Goal: Information Seeking & Learning: Find specific fact

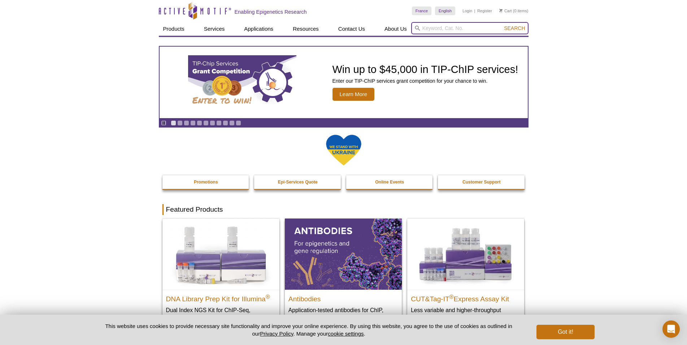
click at [445, 29] on input "search" at bounding box center [469, 28] width 117 height 12
paste input "101307"
type input "101307"
click at [502, 25] on button "Search" at bounding box center [514, 28] width 25 height 6
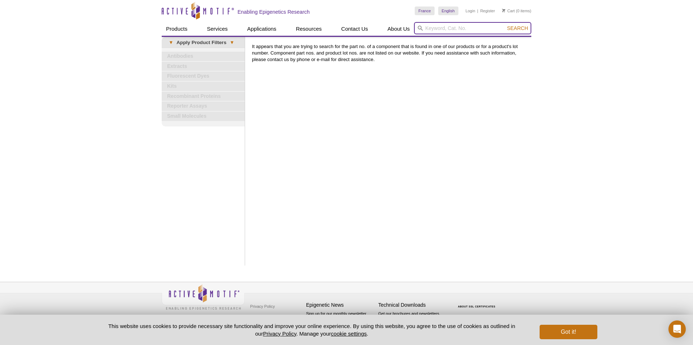
click at [434, 30] on input "search" at bounding box center [472, 28] width 117 height 12
type input "rna polI"
click at [505, 25] on button "Search" at bounding box center [517, 28] width 25 height 6
click at [438, 30] on input "search" at bounding box center [472, 28] width 117 height 12
paste input "RNA polII"
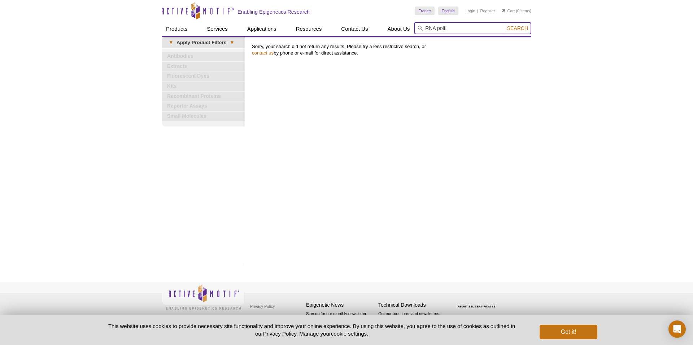
type input "RNA polII"
click at [505, 25] on button "Search" at bounding box center [517, 28] width 25 height 6
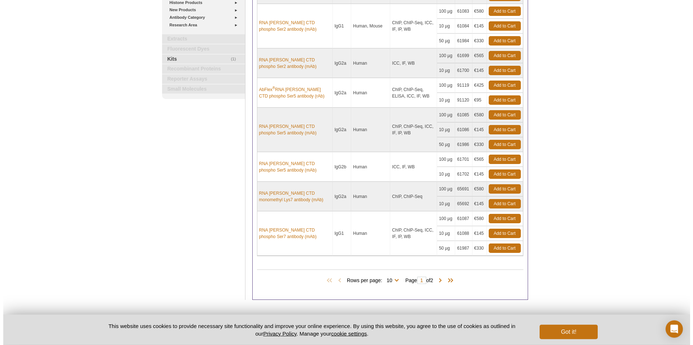
scroll to position [221, 0]
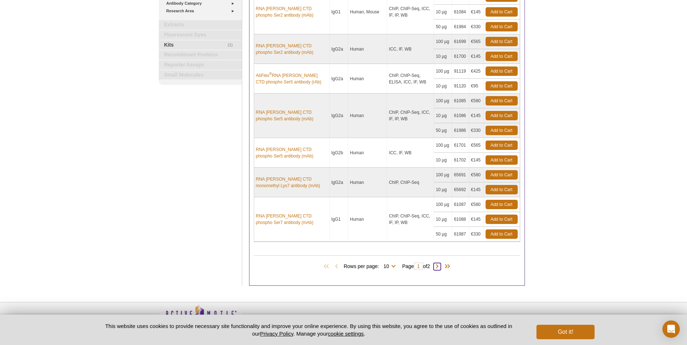
click at [440, 267] on span at bounding box center [436, 266] width 7 height 7
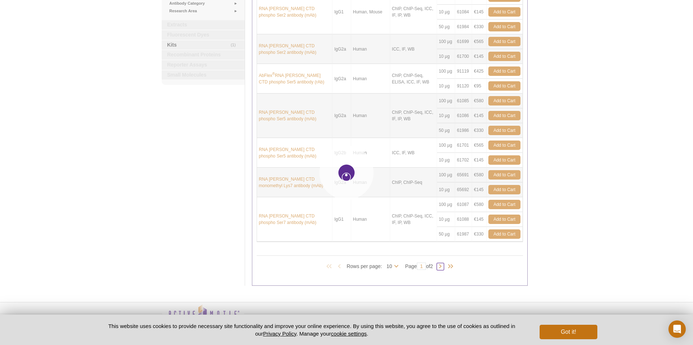
type input "2"
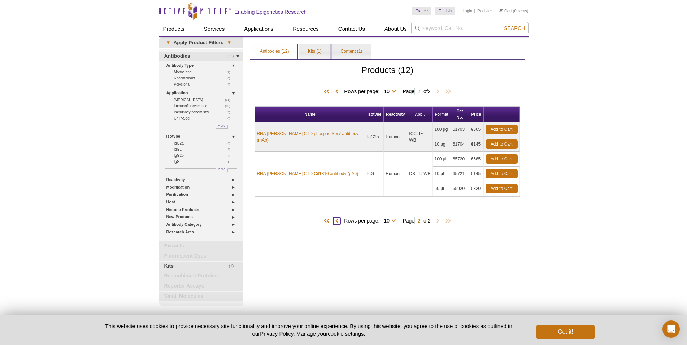
click at [336, 217] on span at bounding box center [336, 220] width 7 height 7
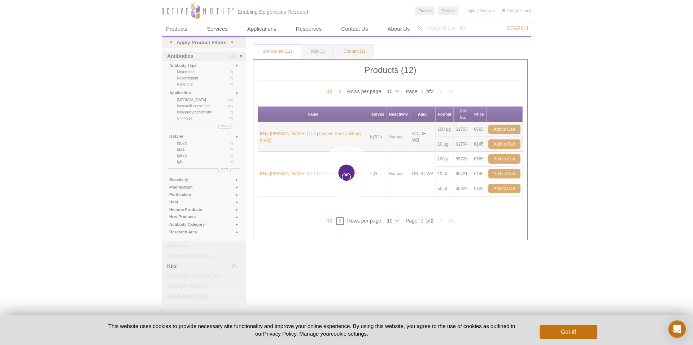
type input "1"
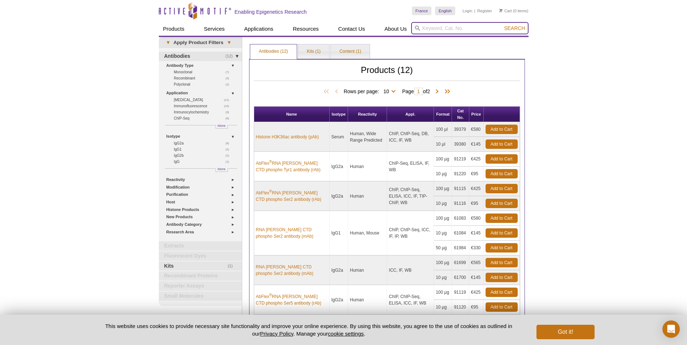
click at [430, 27] on input "search" at bounding box center [469, 28] width 117 height 12
click at [428, 30] on input "search" at bounding box center [469, 28] width 117 height 12
paste input "101307"
type input "101307"
click at [502, 25] on button "Search" at bounding box center [514, 28] width 25 height 6
